Goal: Task Accomplishment & Management: Complete application form

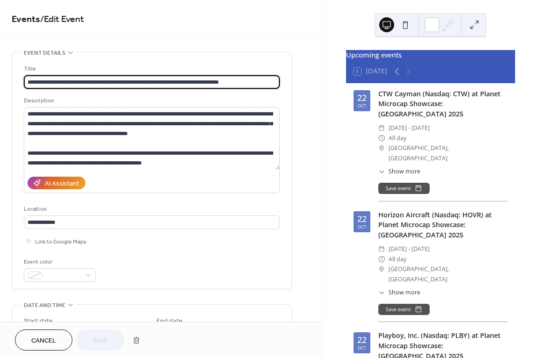
scroll to position [0, 0]
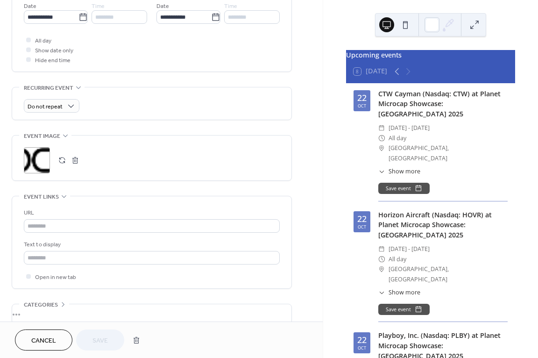
click at [42, 340] on span "Cancel" at bounding box center [43, 341] width 25 height 10
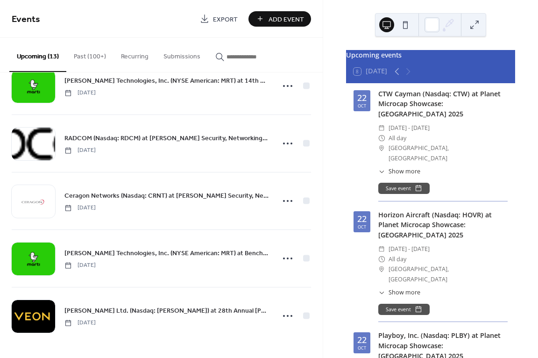
scroll to position [489, 0]
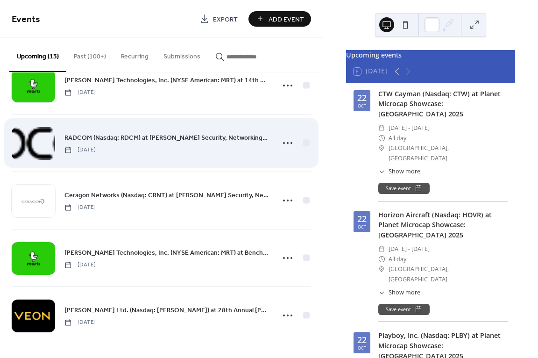
click at [26, 136] on div at bounding box center [33, 143] width 43 height 33
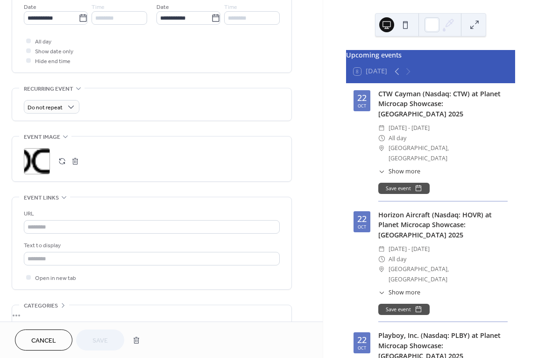
scroll to position [327, 0]
click at [40, 156] on div ";" at bounding box center [37, 160] width 26 height 26
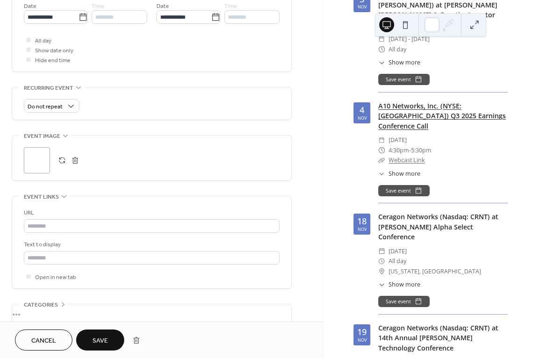
scroll to position [841, 0]
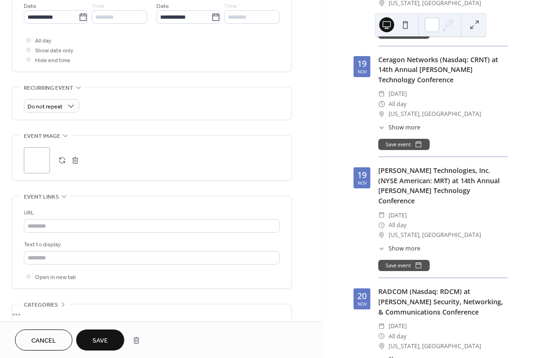
click at [96, 346] on span "Save" at bounding box center [99, 341] width 15 height 10
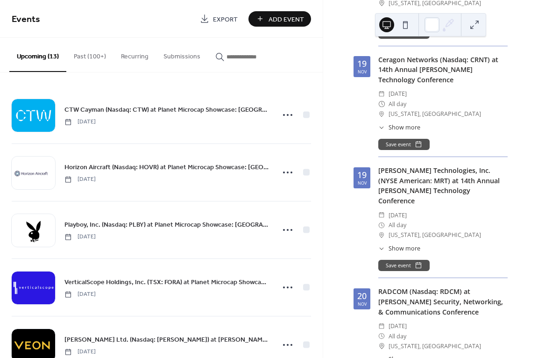
click at [400, 355] on span "Show more" at bounding box center [405, 359] width 32 height 9
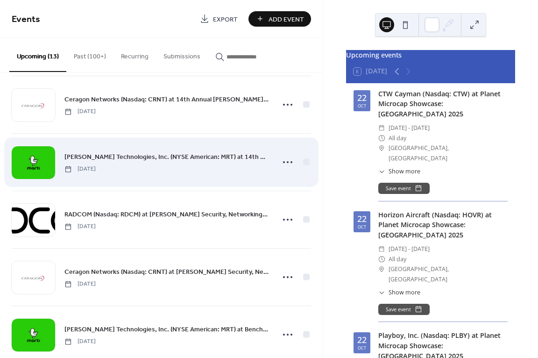
scroll to position [420, 0]
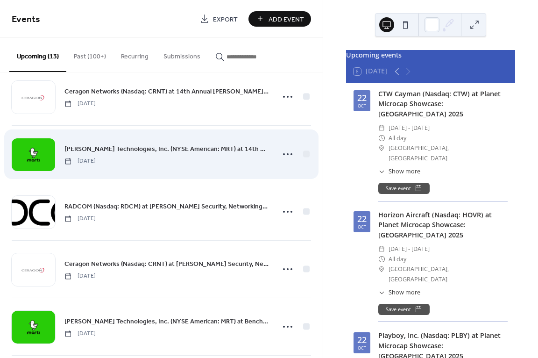
click at [40, 151] on div at bounding box center [33, 154] width 43 height 33
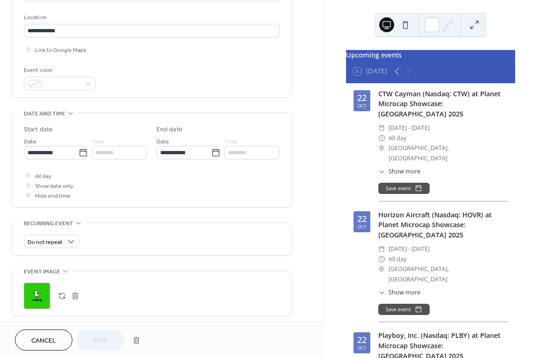
scroll to position [233, 0]
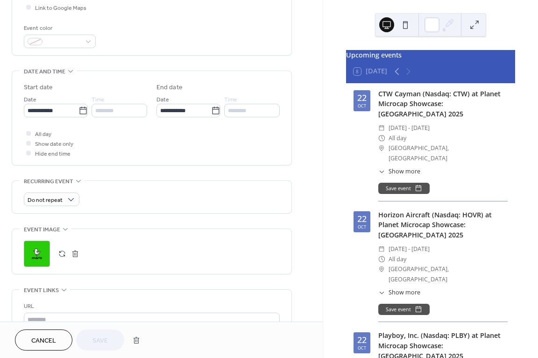
click at [27, 254] on div ";" at bounding box center [37, 254] width 26 height 26
